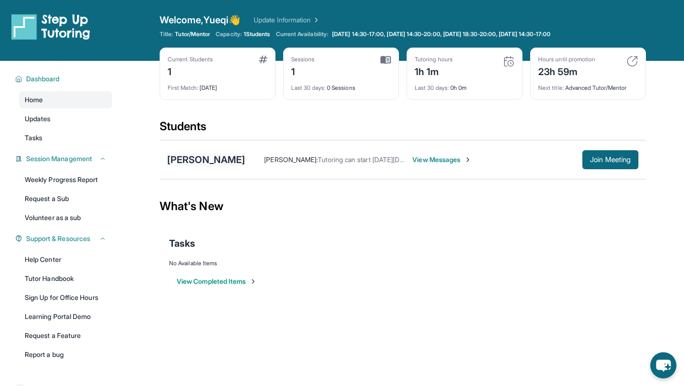
click at [245, 158] on div "[PERSON_NAME]" at bounding box center [206, 159] width 78 height 13
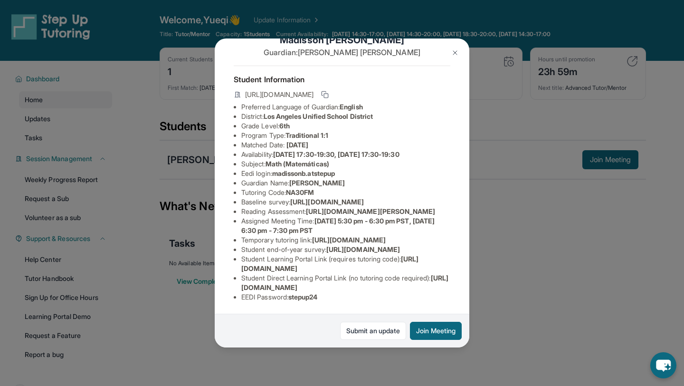
scroll to position [44, 0]
drag, startPoint x: 312, startPoint y: 252, endPoint x: 353, endPoint y: 258, distance: 40.9
click at [362, 235] on li "Assigned Meeting Time : Tuesday 5:30 pm - 6:30 pm PST, Thursday 6:30 pm - 7:30 …" at bounding box center [345, 225] width 209 height 19
click at [352, 235] on li "Assigned Meeting Time : Tuesday 5:30 pm - 6:30 pm PST, Thursday 6:30 pm - 7:30 …" at bounding box center [345, 225] width 209 height 19
click at [386, 244] on span "https://www.thelessonspace.com/space/00181641-291d-4f42-ab6b-537facd8bb1a/" at bounding box center [349, 240] width 74 height 8
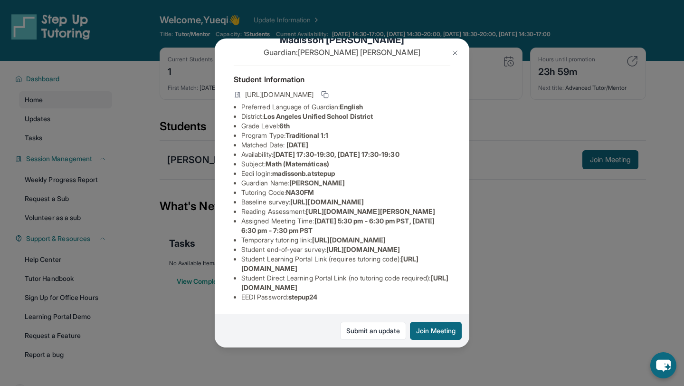
click at [450, 50] on button at bounding box center [455, 52] width 19 height 19
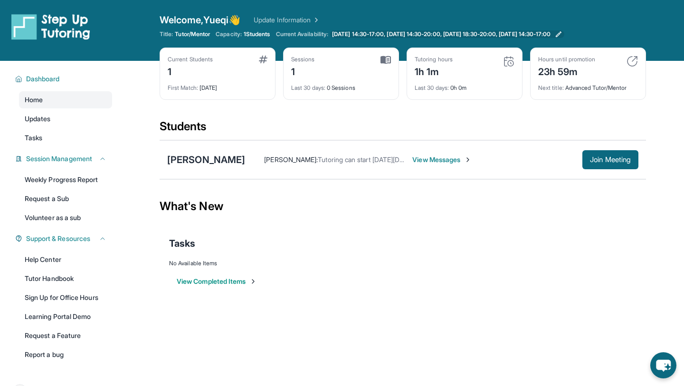
click at [442, 33] on span "[DATE] 14:30-17:00, [DATE] 14:30-20:00, [DATE] 18:30-20:00, [DATE] 14:30-17:00" at bounding box center [441, 34] width 219 height 8
click at [528, 29] on div "Welcome, Yueqi 👋 Update Information Title: Tutor/Mentor Capacity: 1 Students Cu…" at bounding box center [403, 30] width 487 height 34
click at [563, 33] on icon at bounding box center [559, 34] width 8 height 8
click at [363, 35] on span "[DATE] 14:30-17:00, [DATE] 14:30-20:00, [DATE] 18:30-20:00, [DATE] 14:30-17:00" at bounding box center [441, 34] width 219 height 8
click at [472, 163] on span "View Messages" at bounding box center [442, 160] width 59 height 10
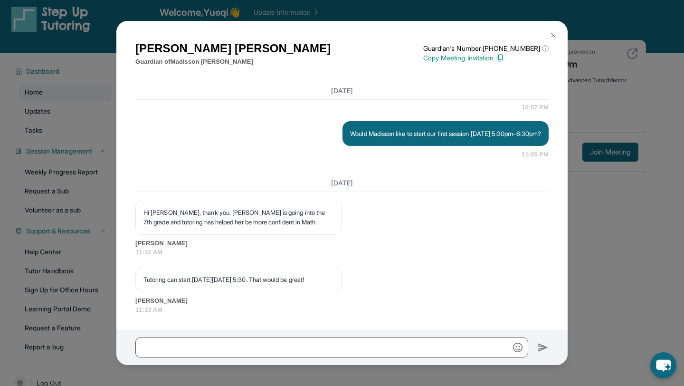
scroll to position [835, 0]
click at [553, 38] on img at bounding box center [554, 35] width 8 height 8
